Goal: Task Accomplishment & Management: Manage account settings

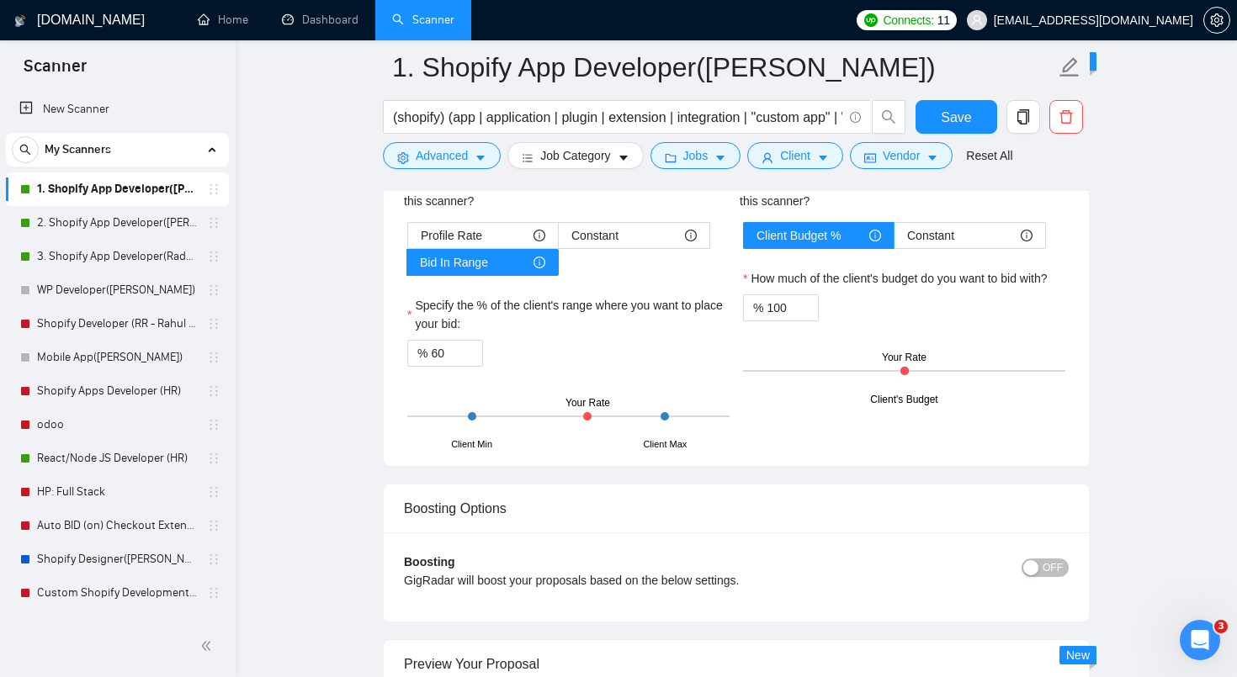
scroll to position [2934, 0]
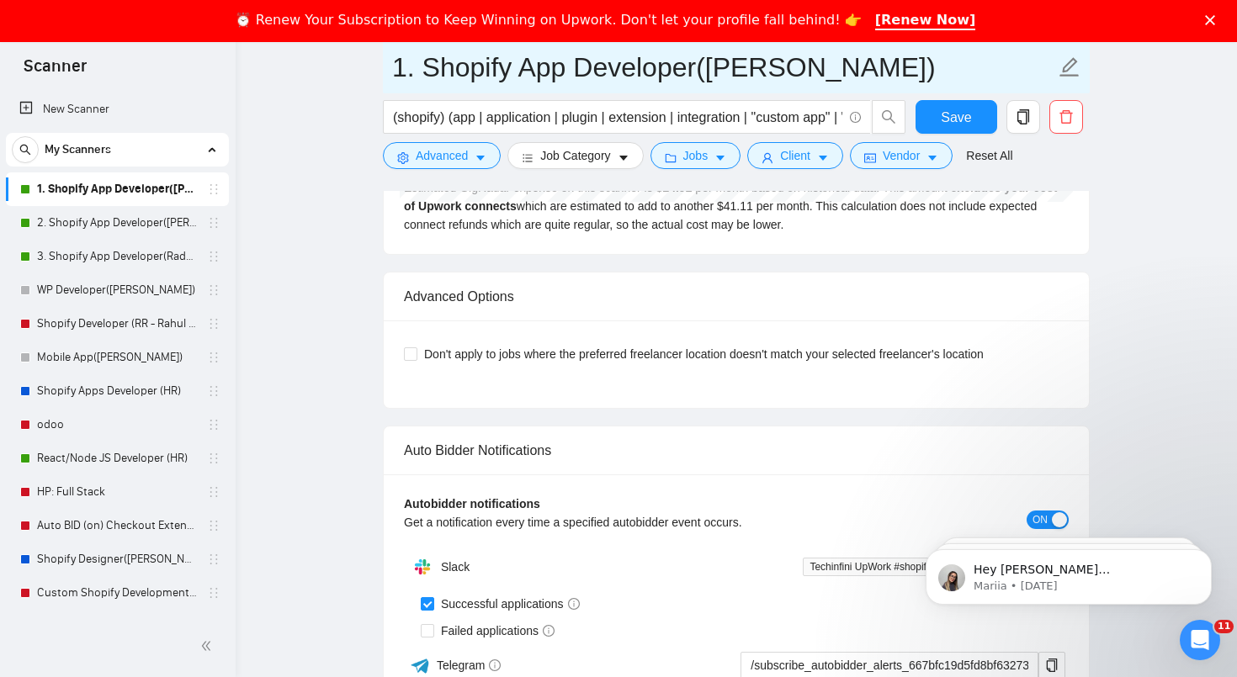
scroll to position [3617, 0]
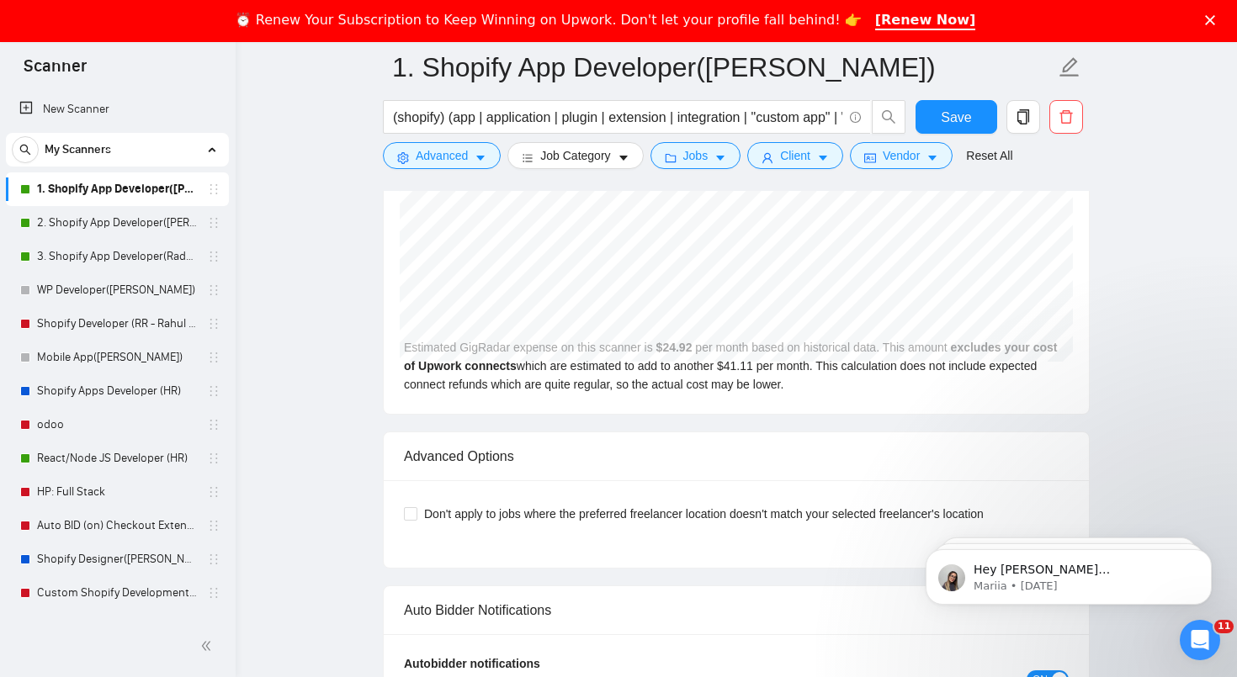
click at [1217, 15] on div "Close" at bounding box center [1213, 20] width 17 height 10
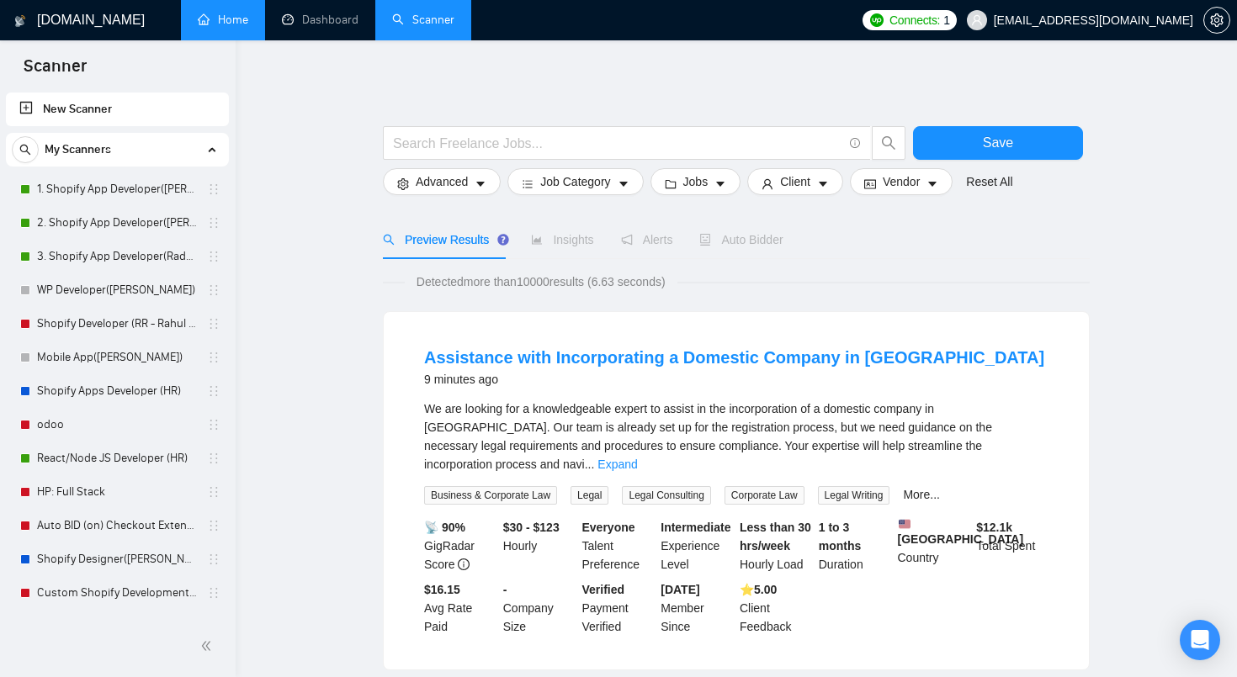
click at [208, 13] on link "Home" at bounding box center [223, 20] width 50 height 14
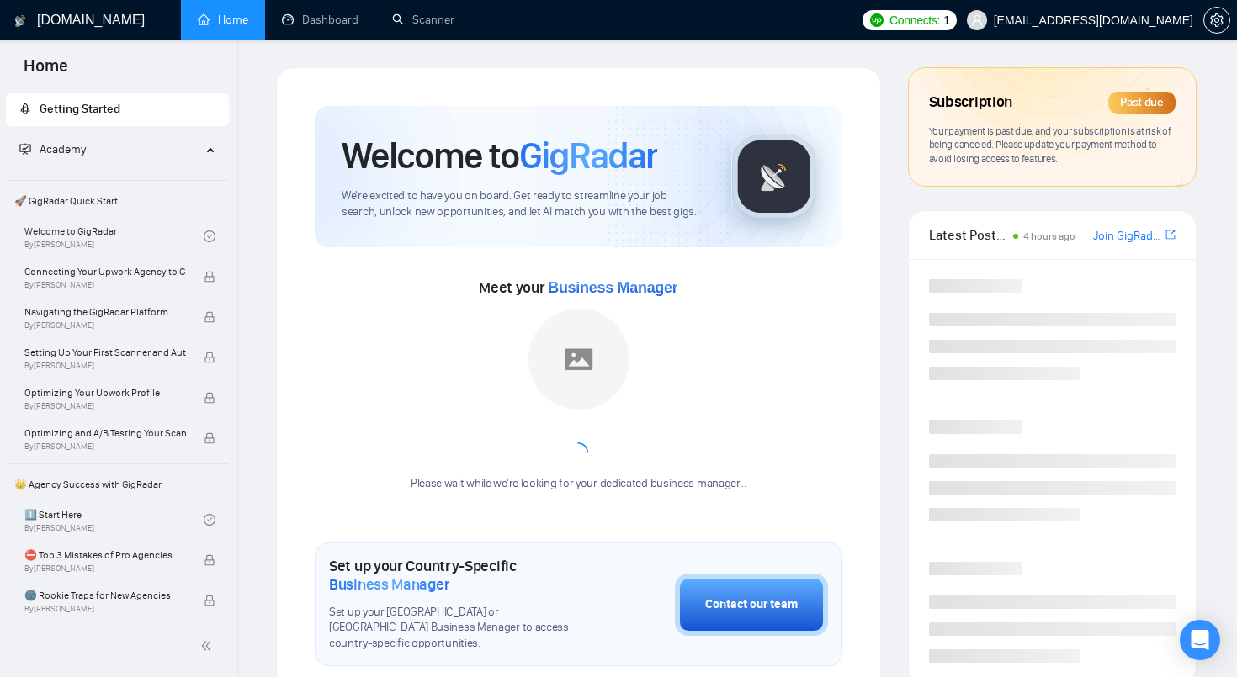
click at [1137, 108] on div "Past due" at bounding box center [1141, 103] width 67 height 22
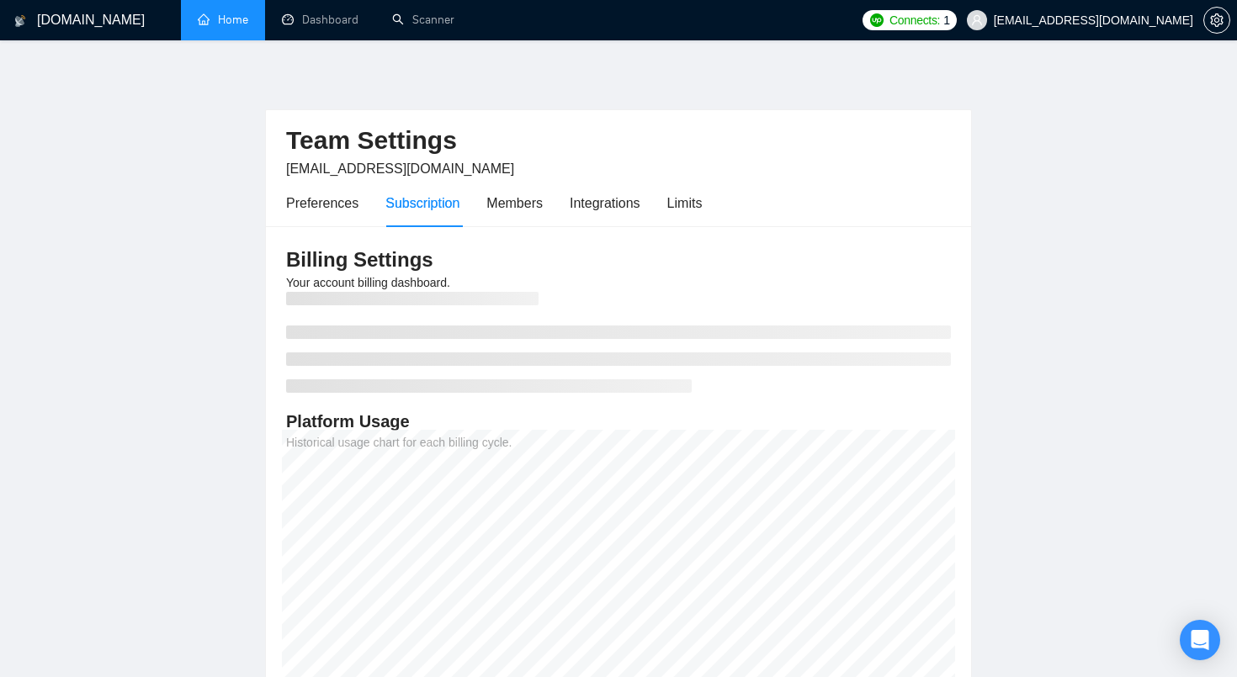
scroll to position [178, 0]
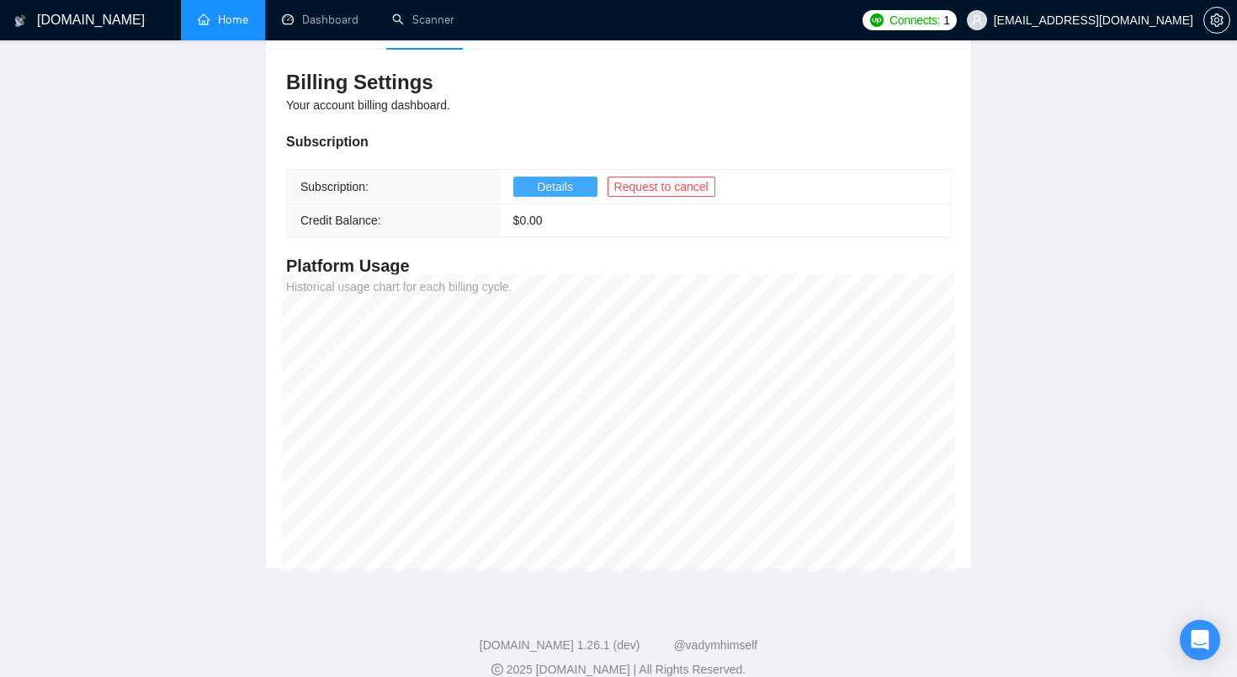
click at [555, 192] on span "Details" at bounding box center [555, 187] width 36 height 19
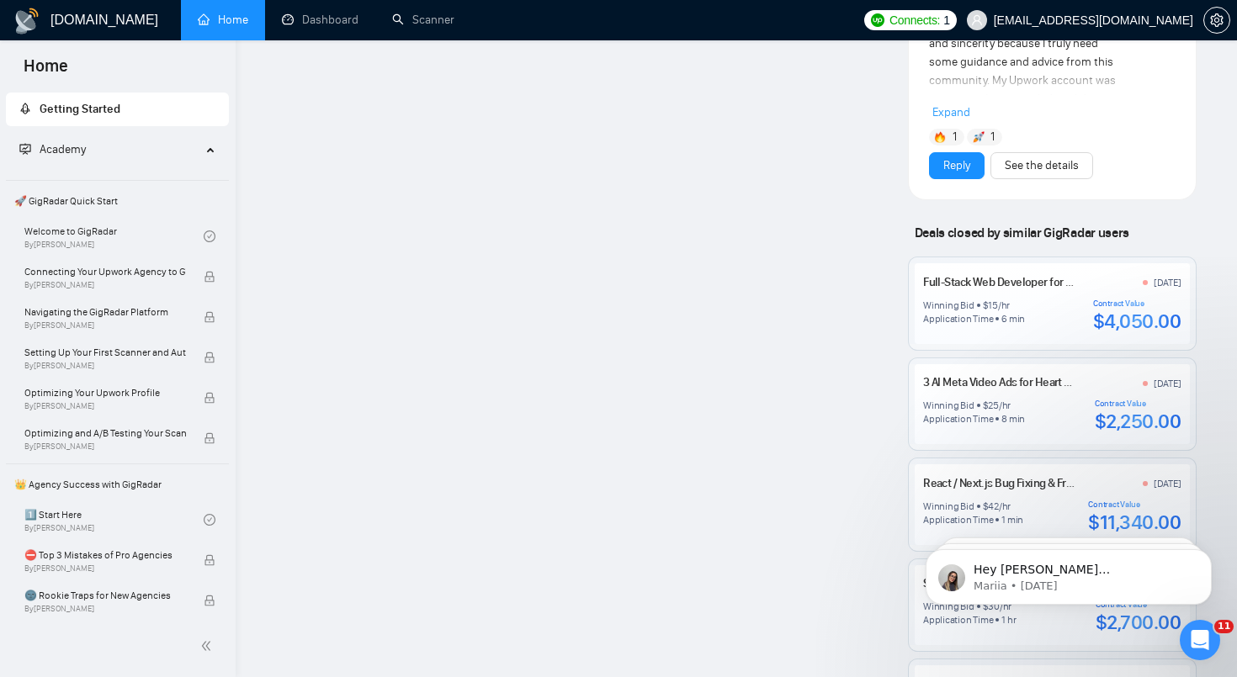
scroll to position [1479, 0]
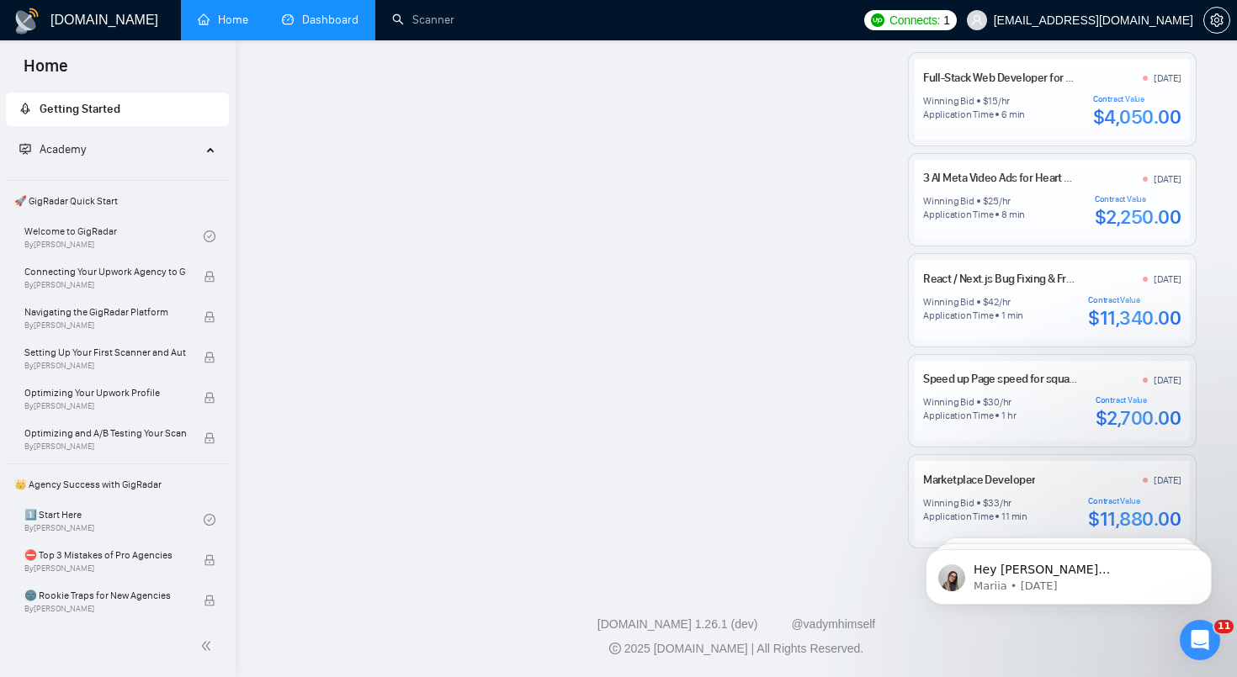
click at [324, 19] on link "Dashboard" at bounding box center [320, 20] width 77 height 14
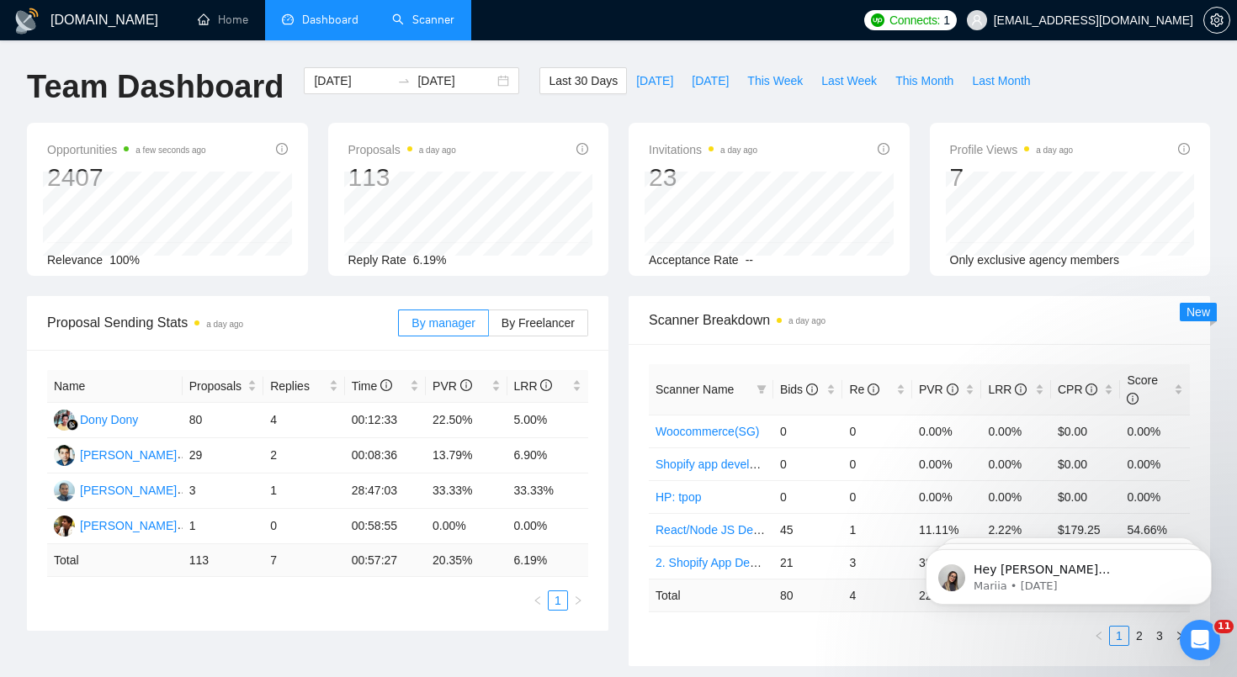
click at [443, 24] on link "Scanner" at bounding box center [423, 20] width 62 height 14
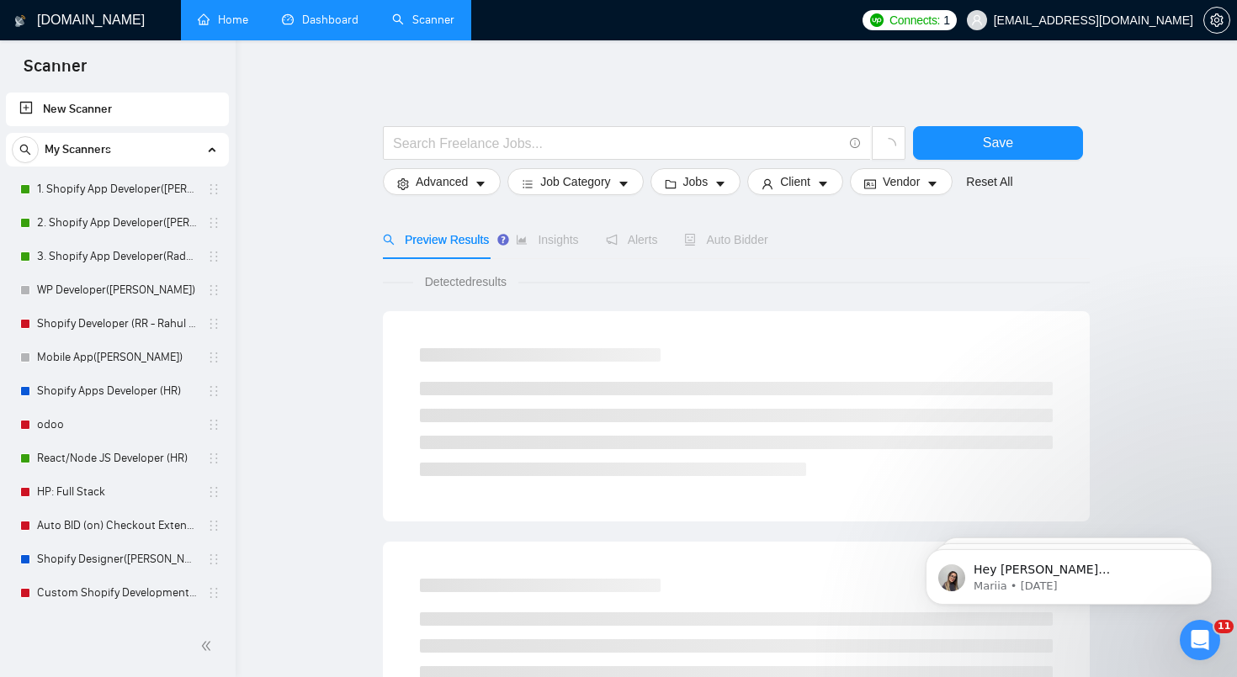
click at [232, 20] on link "Home" at bounding box center [223, 20] width 50 height 14
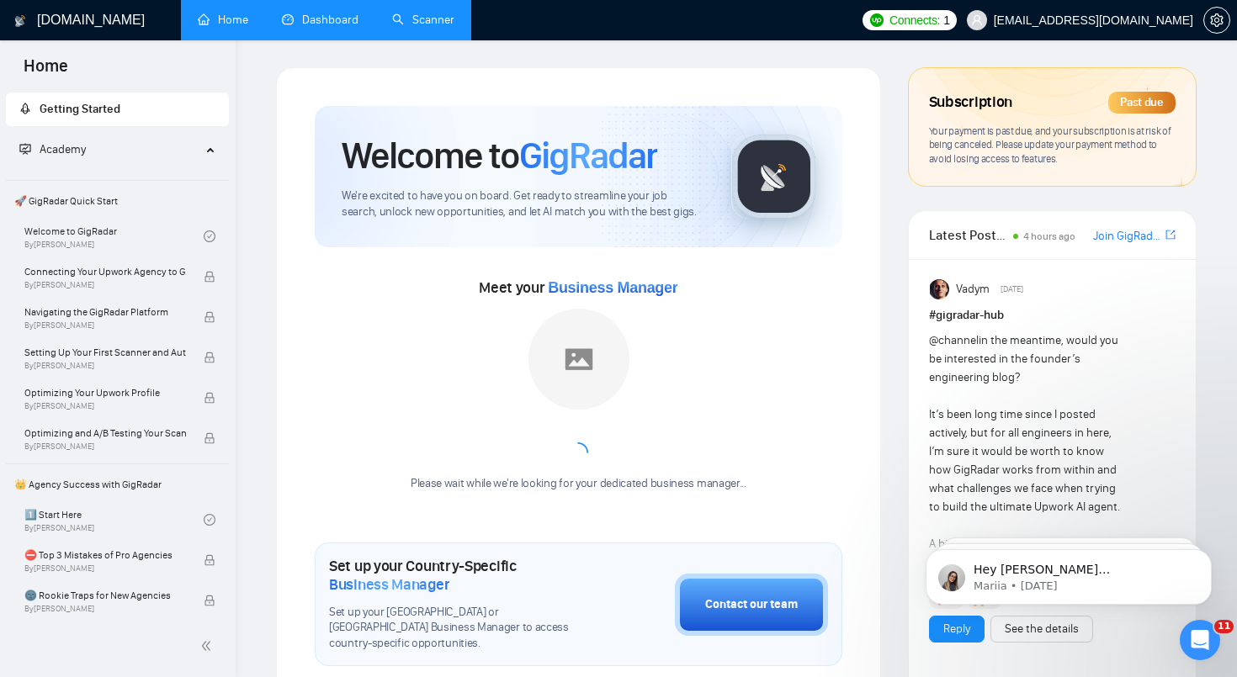
click at [305, 14] on link "Dashboard" at bounding box center [320, 20] width 77 height 14
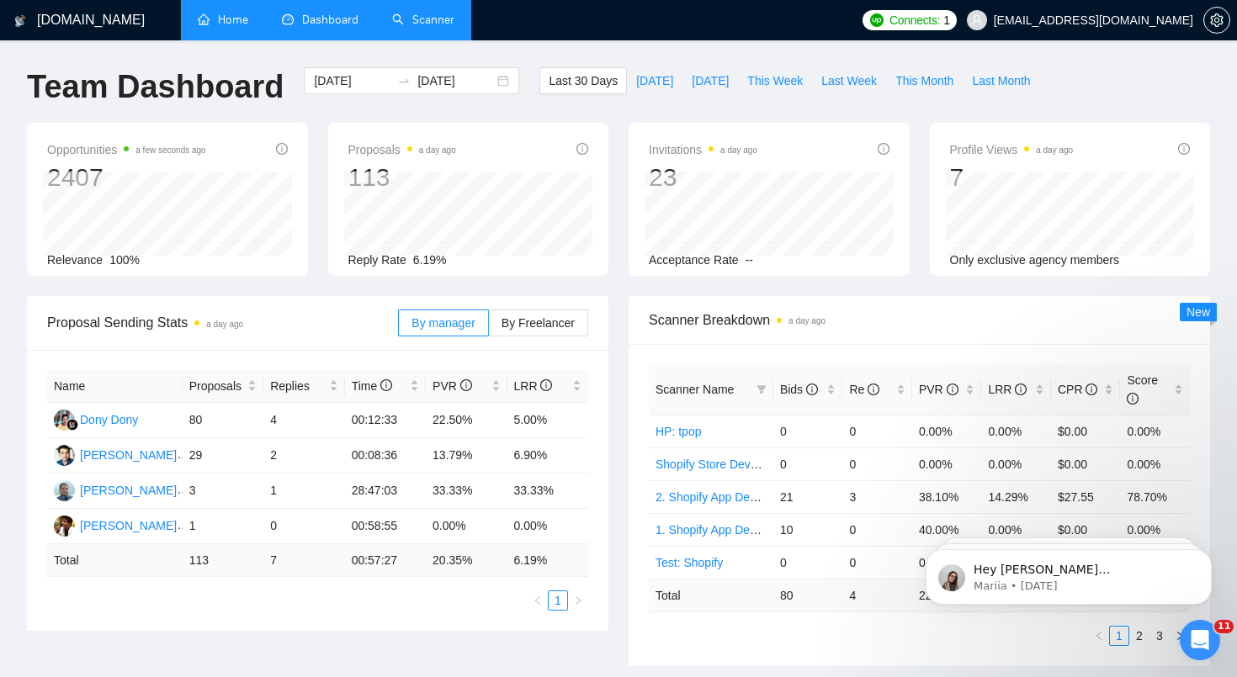
click at [225, 27] on link "Home" at bounding box center [223, 20] width 50 height 14
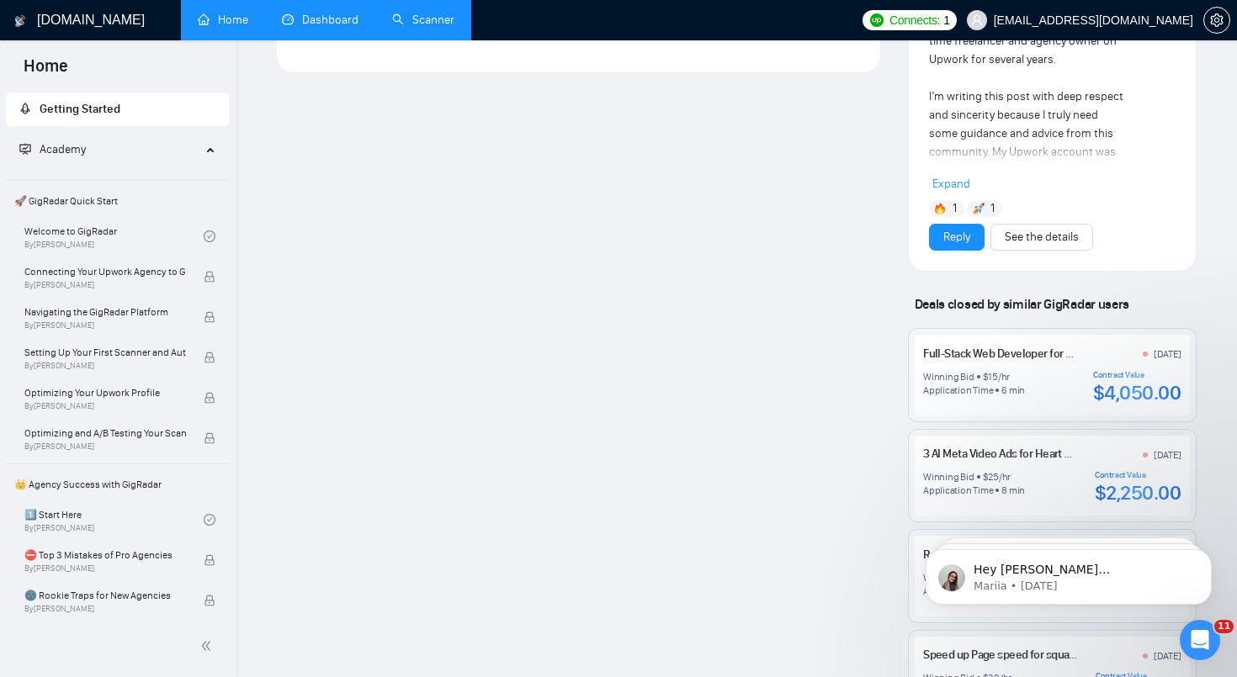
scroll to position [1218, 0]
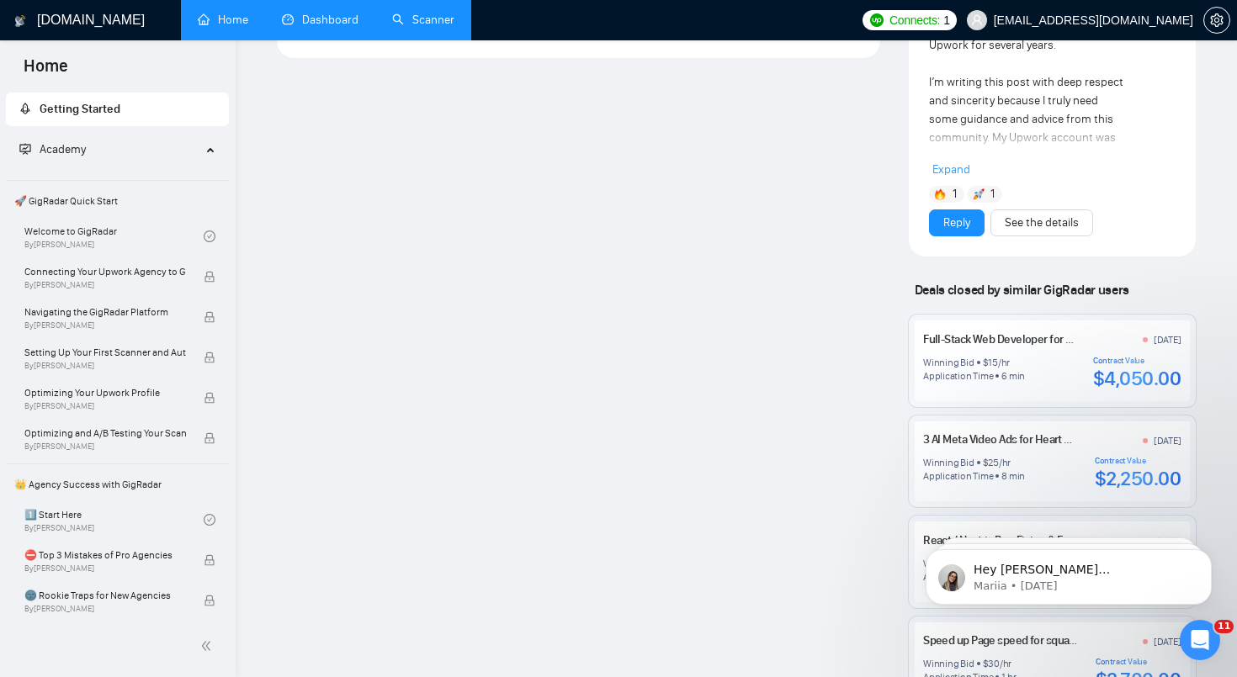
click at [1180, 20] on span "[EMAIL_ADDRESS][DOMAIN_NAME]" at bounding box center [1093, 20] width 199 height 0
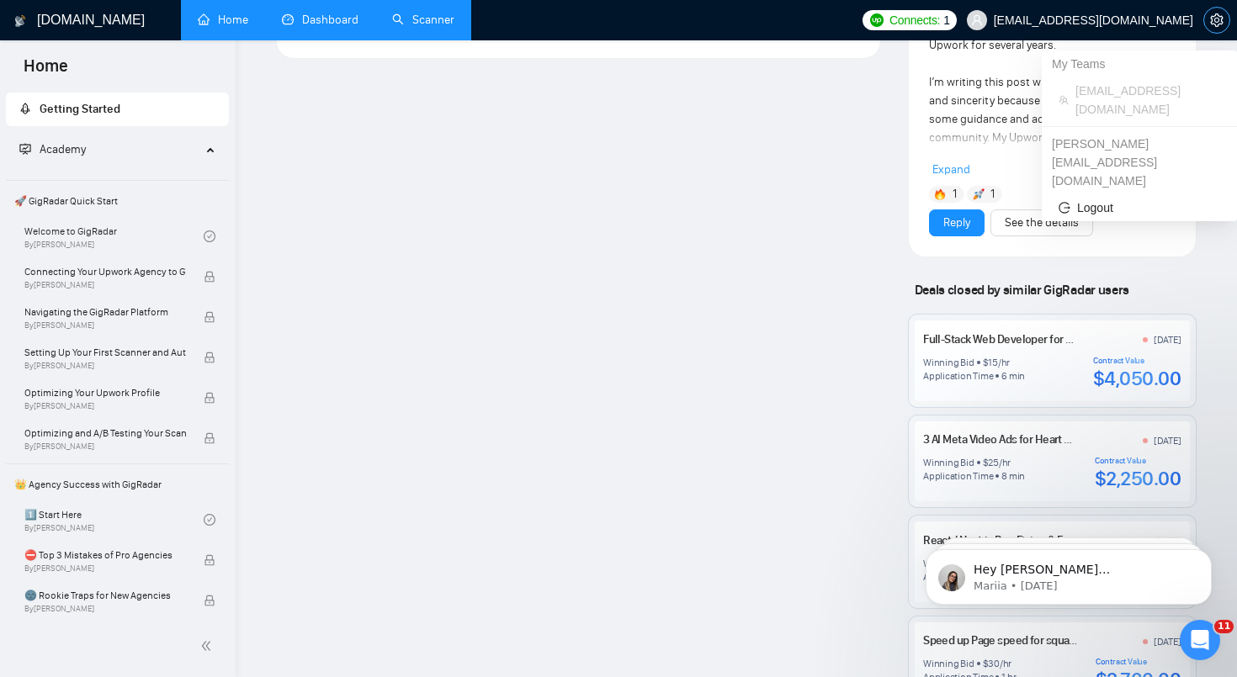
click at [1203, 22] on link at bounding box center [1216, 19] width 27 height 13
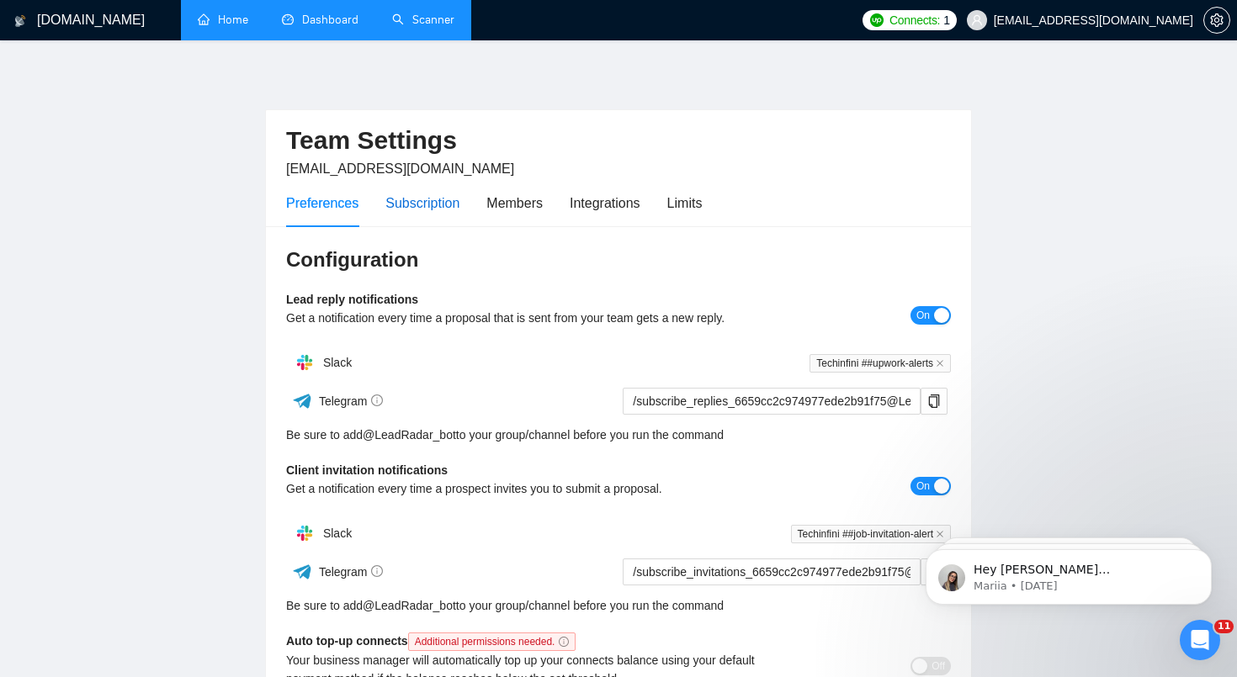
click at [447, 213] on div "Subscription" at bounding box center [422, 203] width 74 height 21
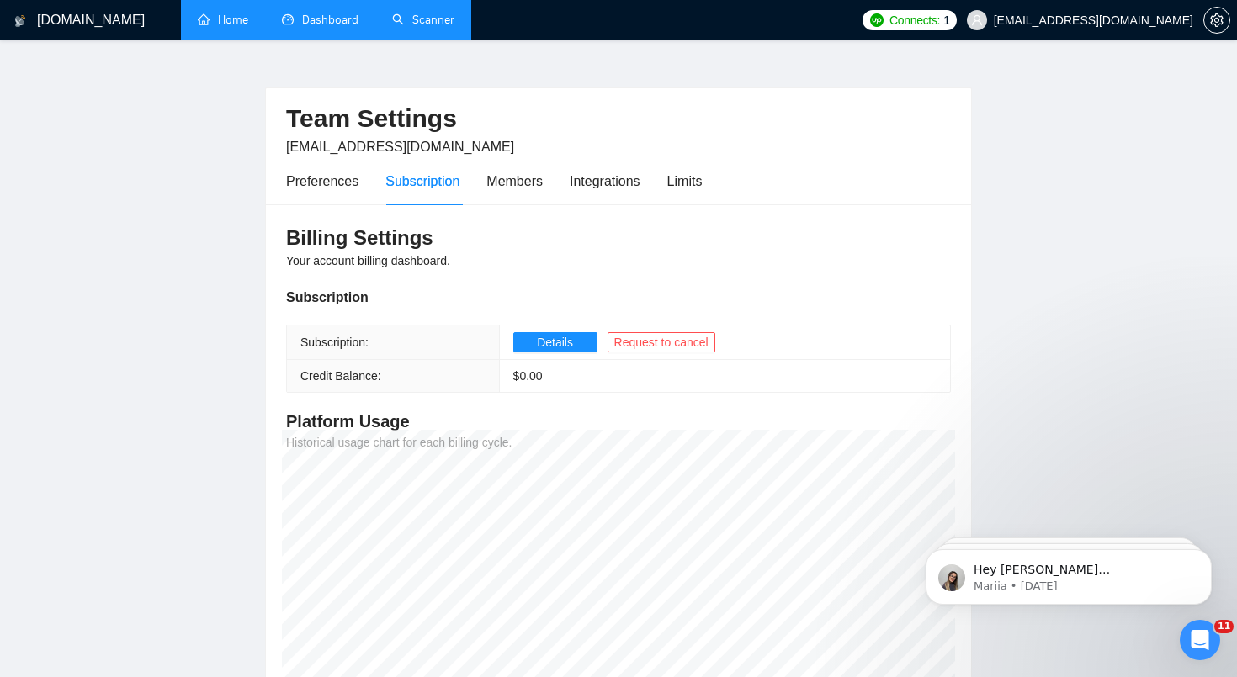
scroll to position [21, 0]
click at [549, 339] on span "Details" at bounding box center [555, 343] width 36 height 19
